Goal: Book appointment/travel/reservation

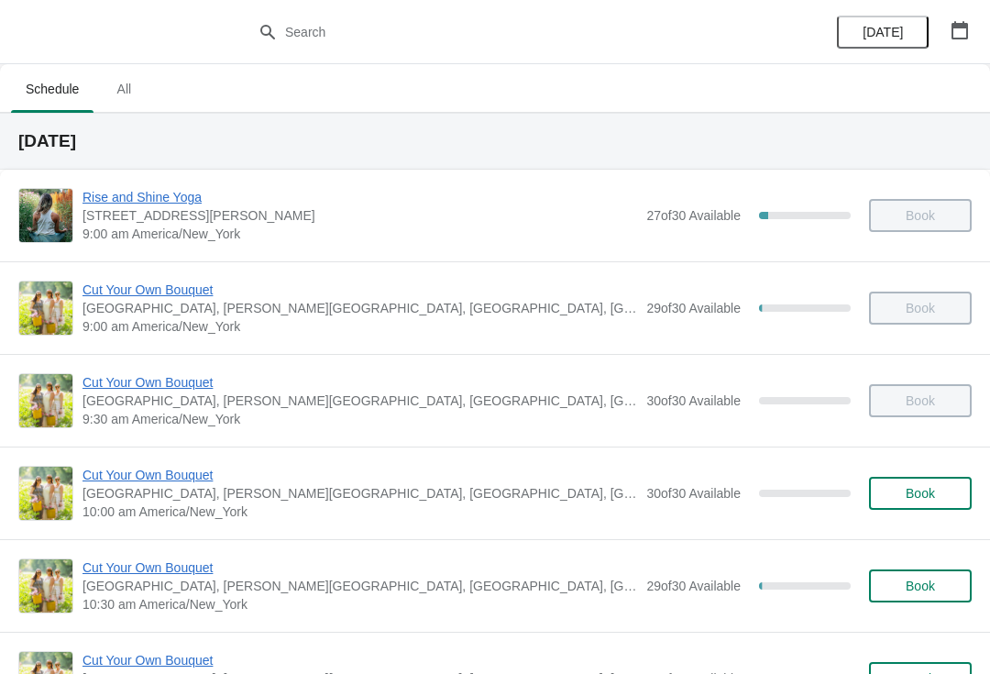
click at [925, 491] on span "Book" at bounding box center [920, 493] width 29 height 15
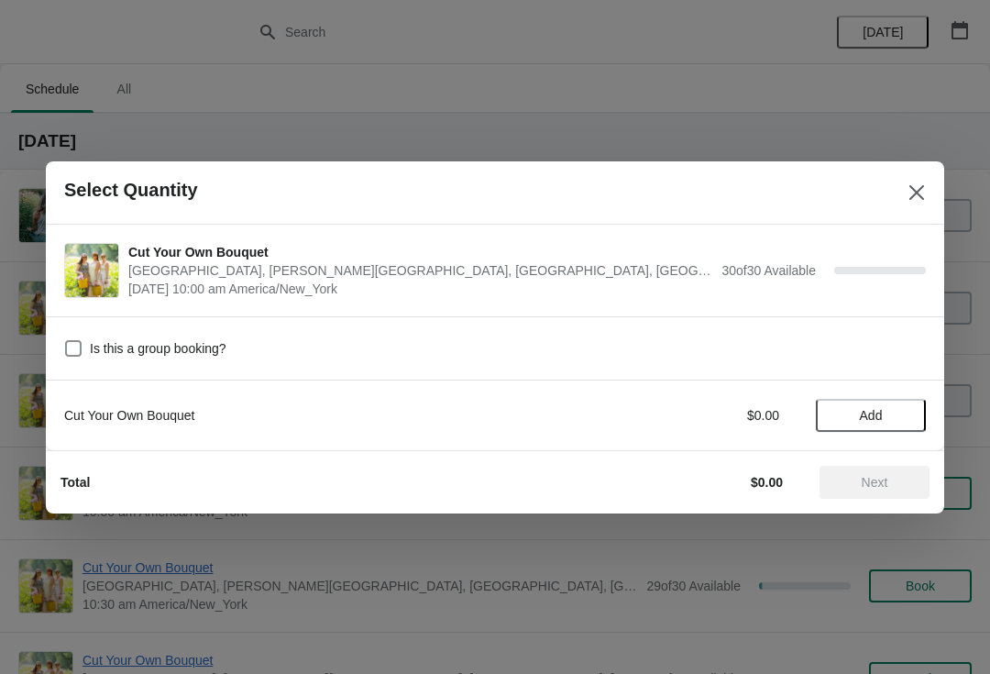
click at [883, 419] on span "Add" at bounding box center [871, 415] width 23 height 15
click at [877, 481] on span "Next" at bounding box center [875, 482] width 27 height 15
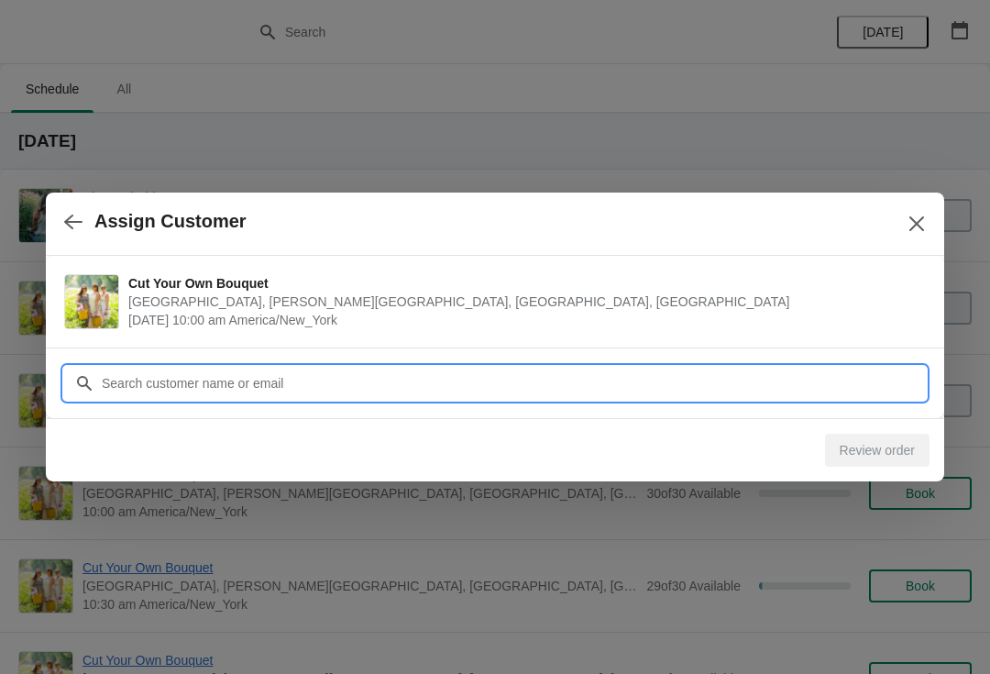
click at [629, 391] on input "Customer" at bounding box center [513, 383] width 825 height 33
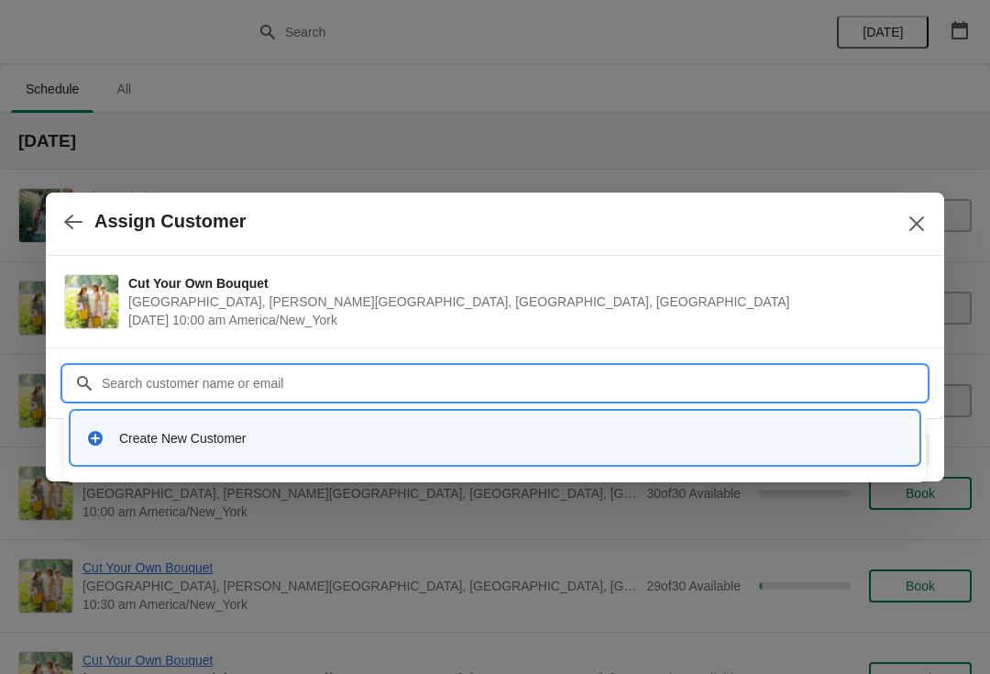
click at [90, 436] on icon at bounding box center [95, 438] width 15 height 15
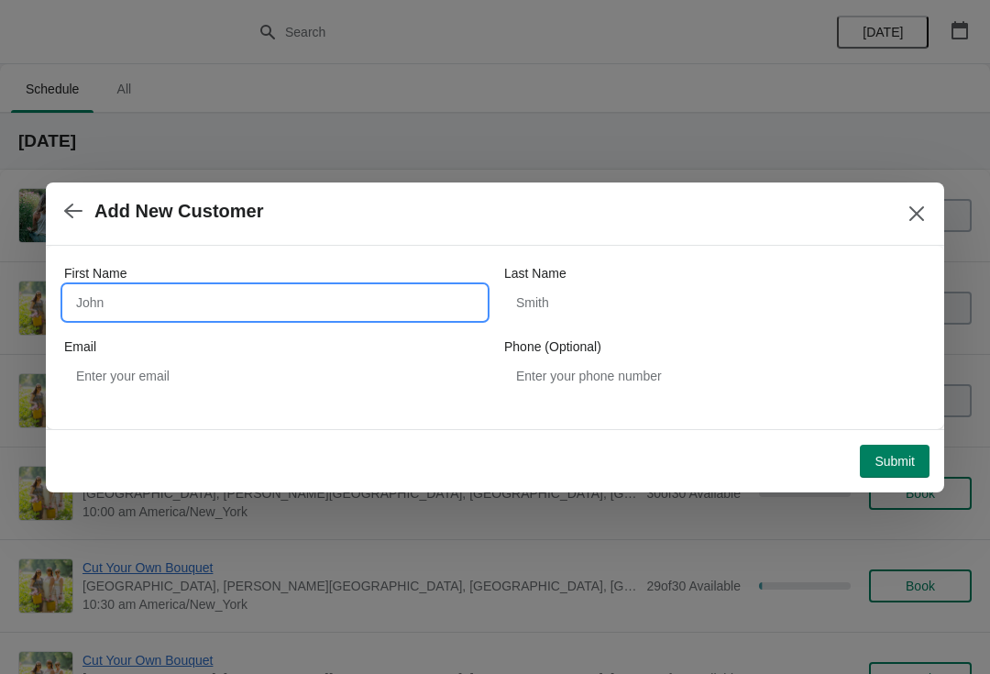
click at [101, 304] on input "First Name" at bounding box center [275, 302] width 422 height 33
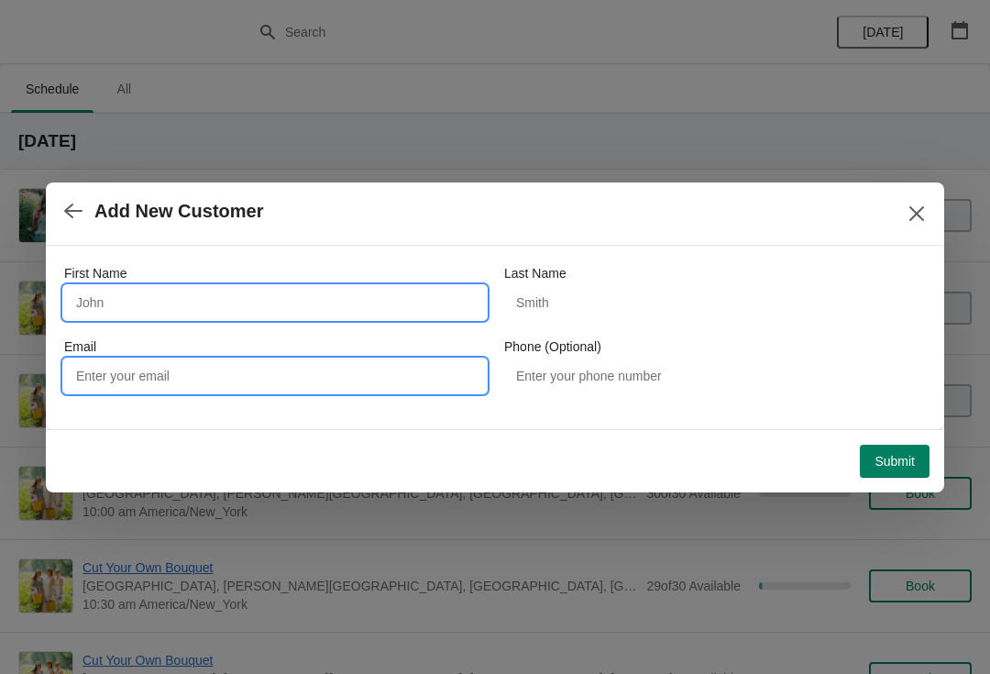
click at [207, 389] on input "Email" at bounding box center [275, 375] width 422 height 33
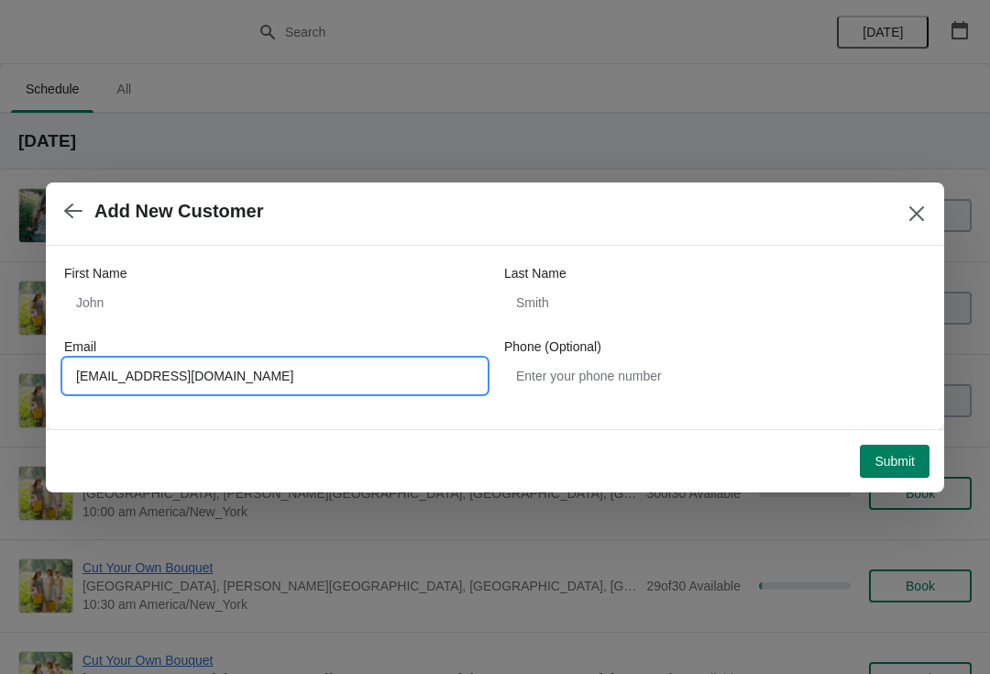
type input "[EMAIL_ADDRESS][DOMAIN_NAME]"
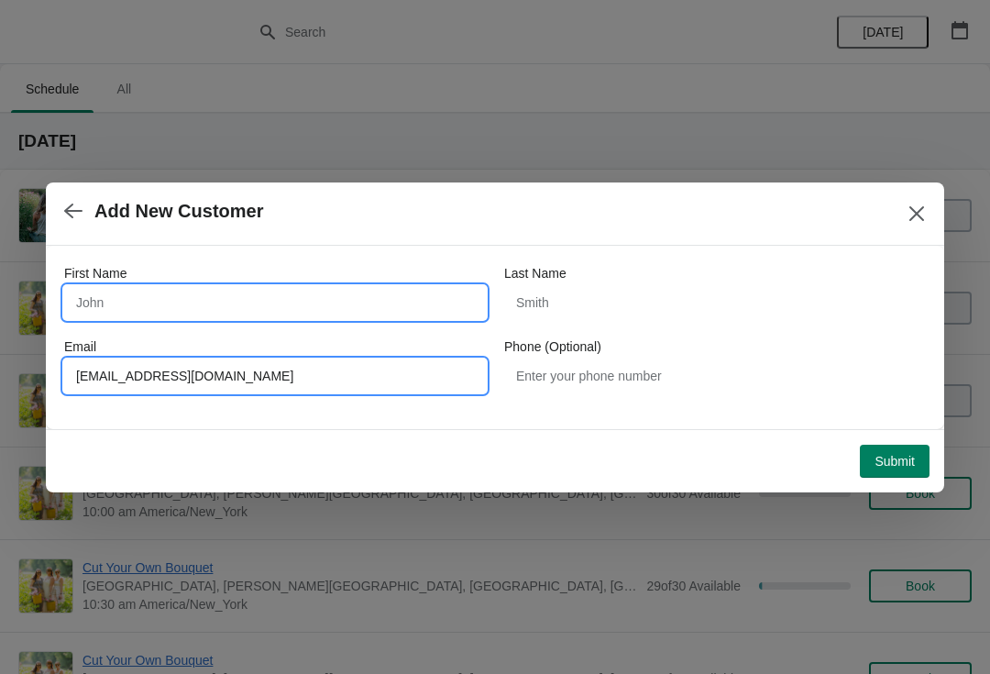
click at [195, 316] on input "First Name" at bounding box center [275, 302] width 422 height 33
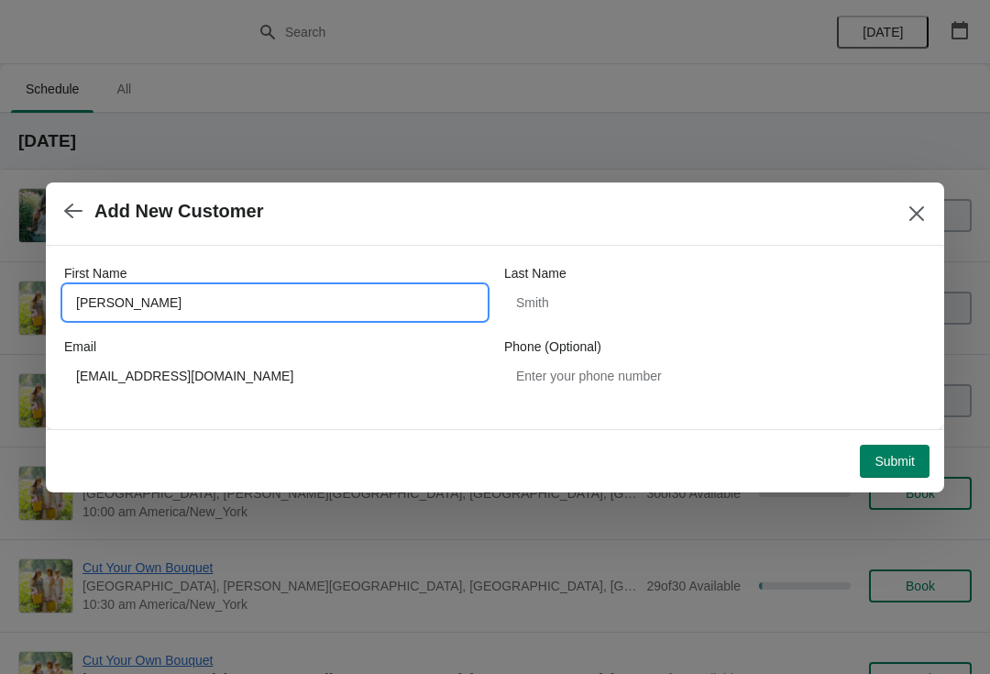
type input "[PERSON_NAME]"
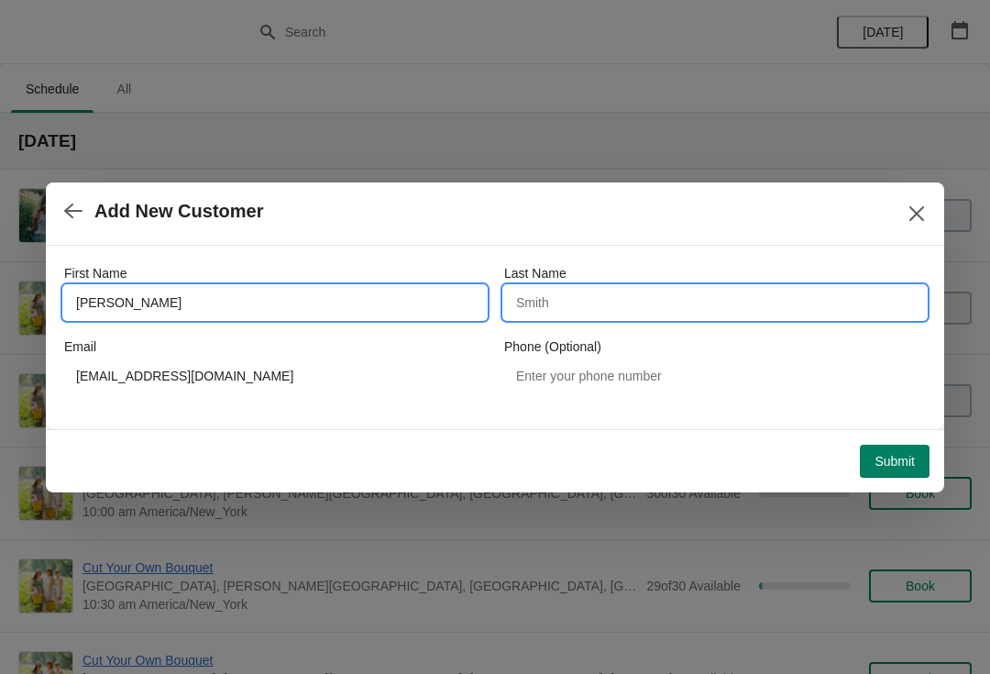
click at [574, 313] on input "Last Name" at bounding box center [715, 302] width 422 height 33
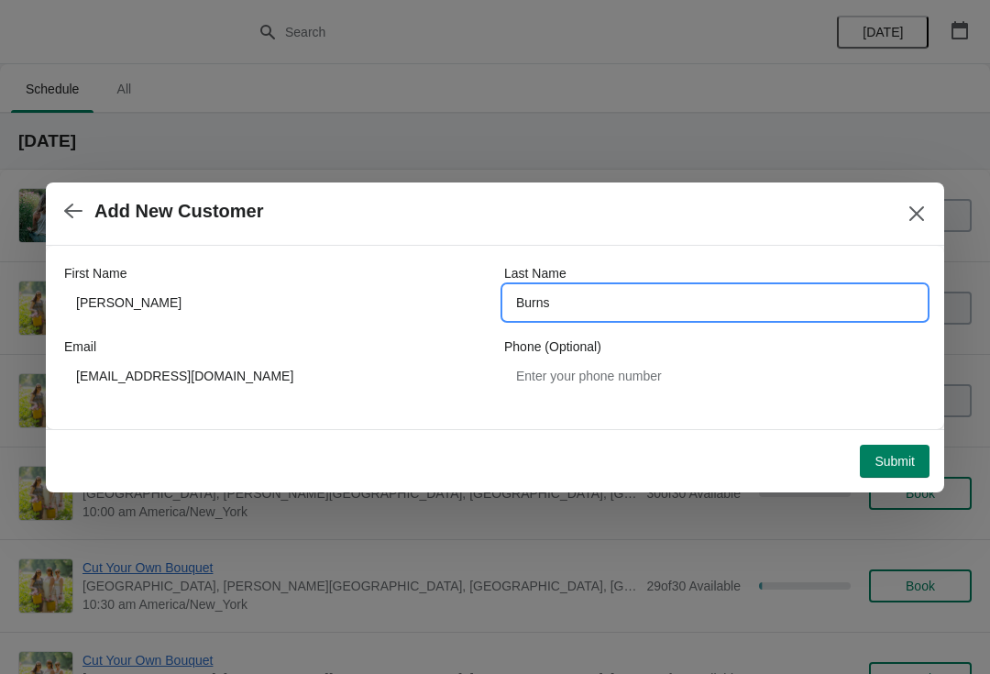
type input "Burns"
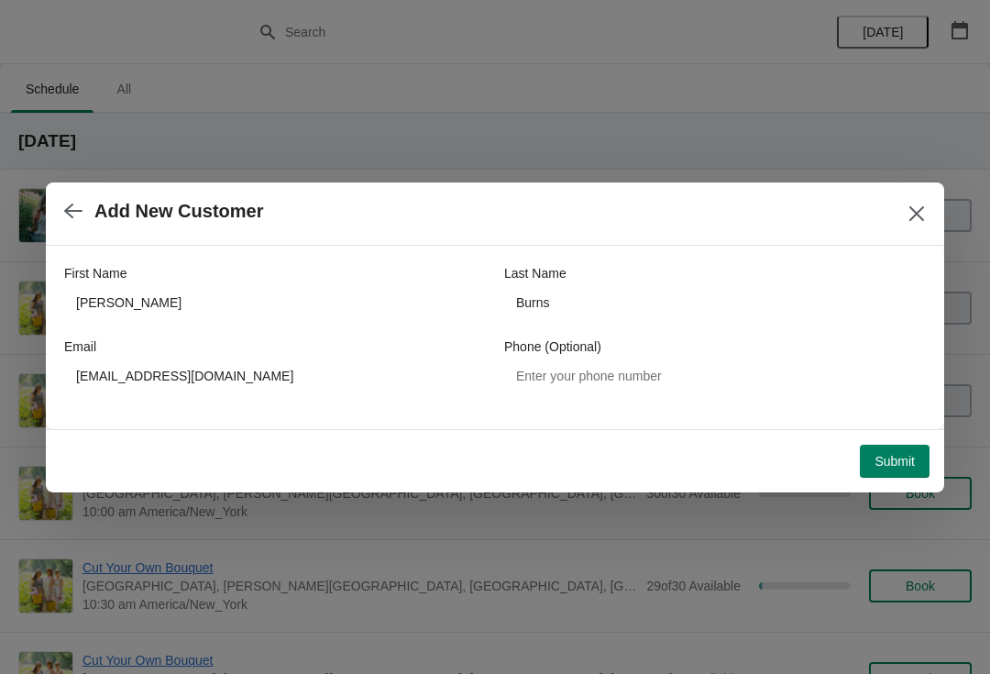
click at [899, 464] on span "Submit" at bounding box center [895, 461] width 40 height 15
